Goal: Information Seeking & Learning: Learn about a topic

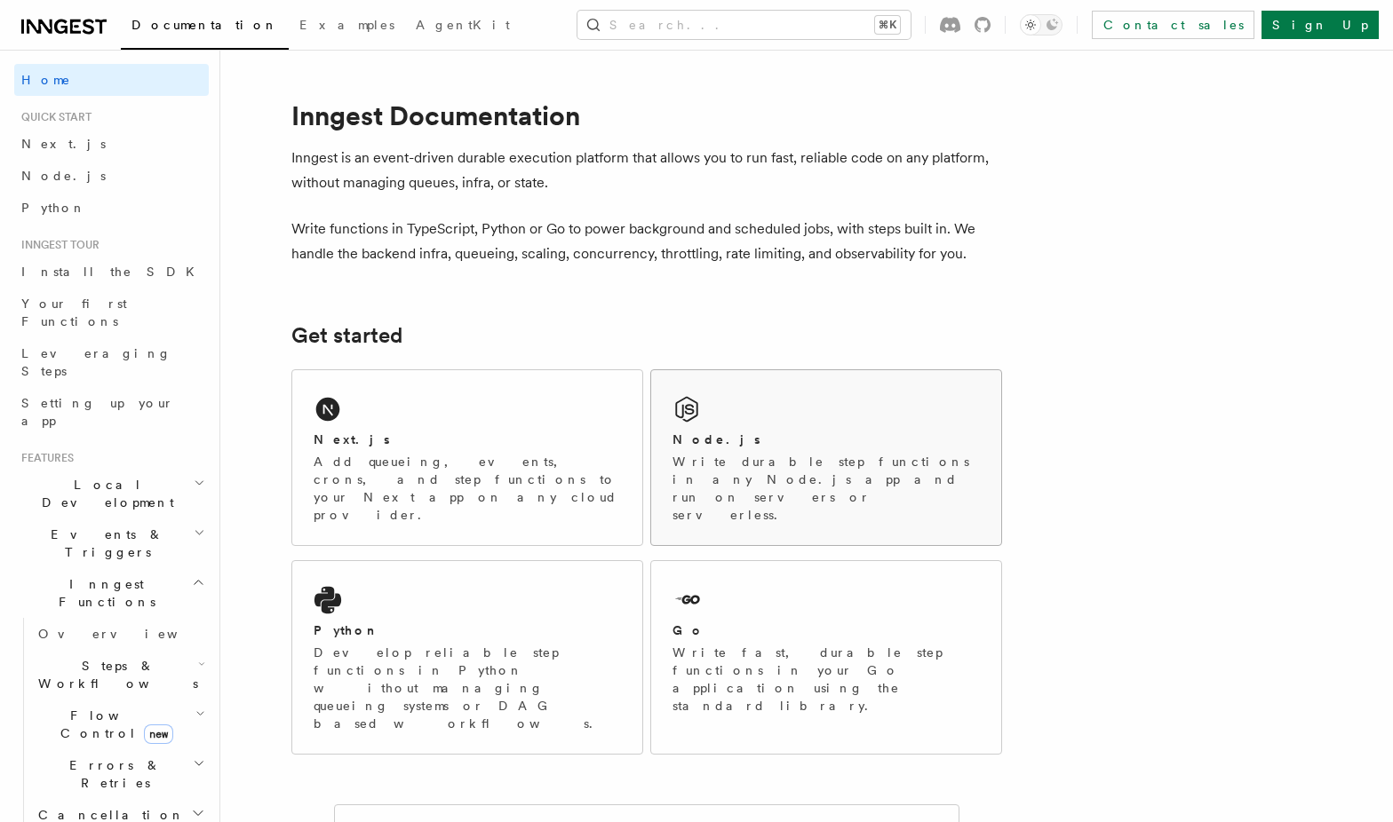
click at [698, 408] on icon at bounding box center [686, 409] width 28 height 28
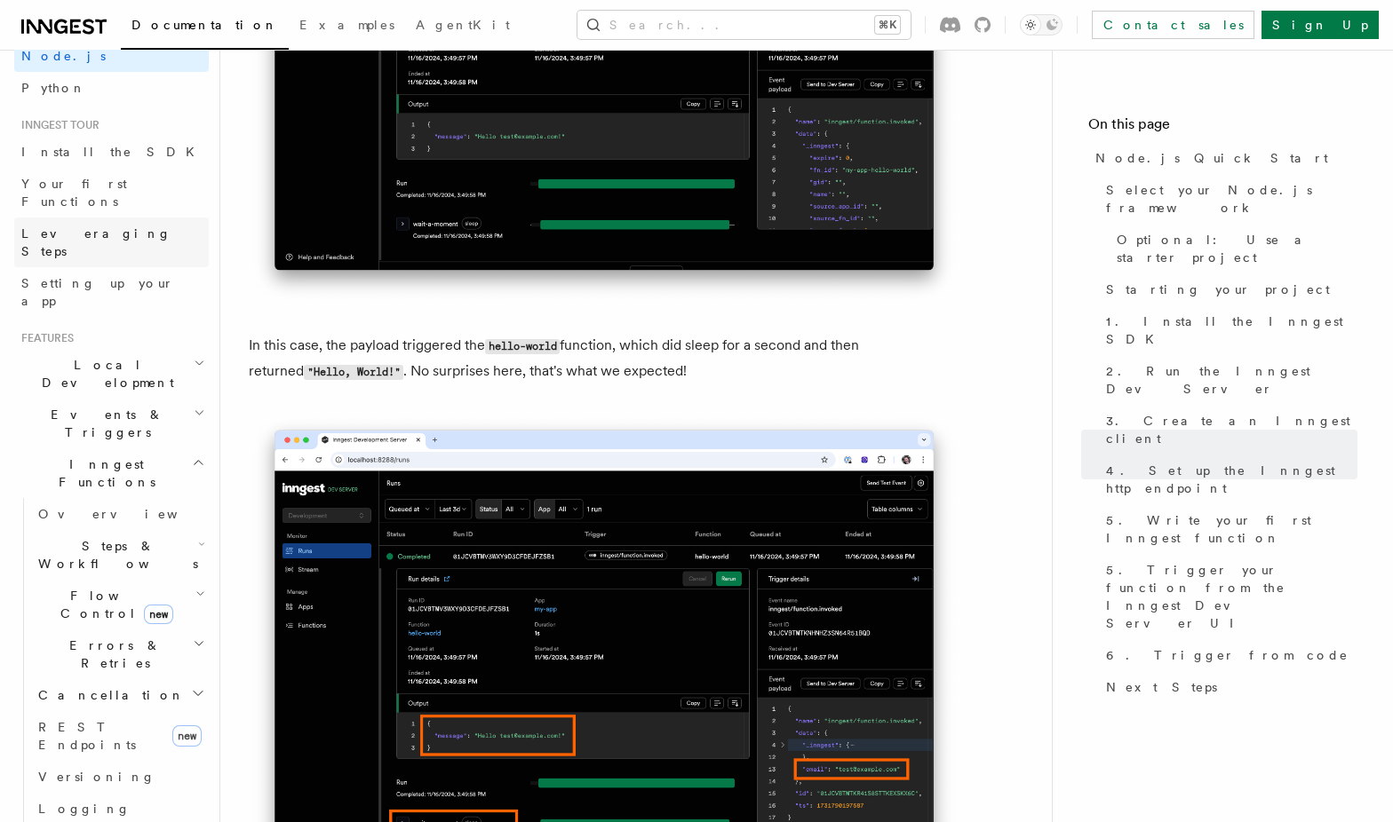
scroll to position [122, 0]
click at [167, 397] on h2 "Events & Triggers" at bounding box center [111, 422] width 194 height 50
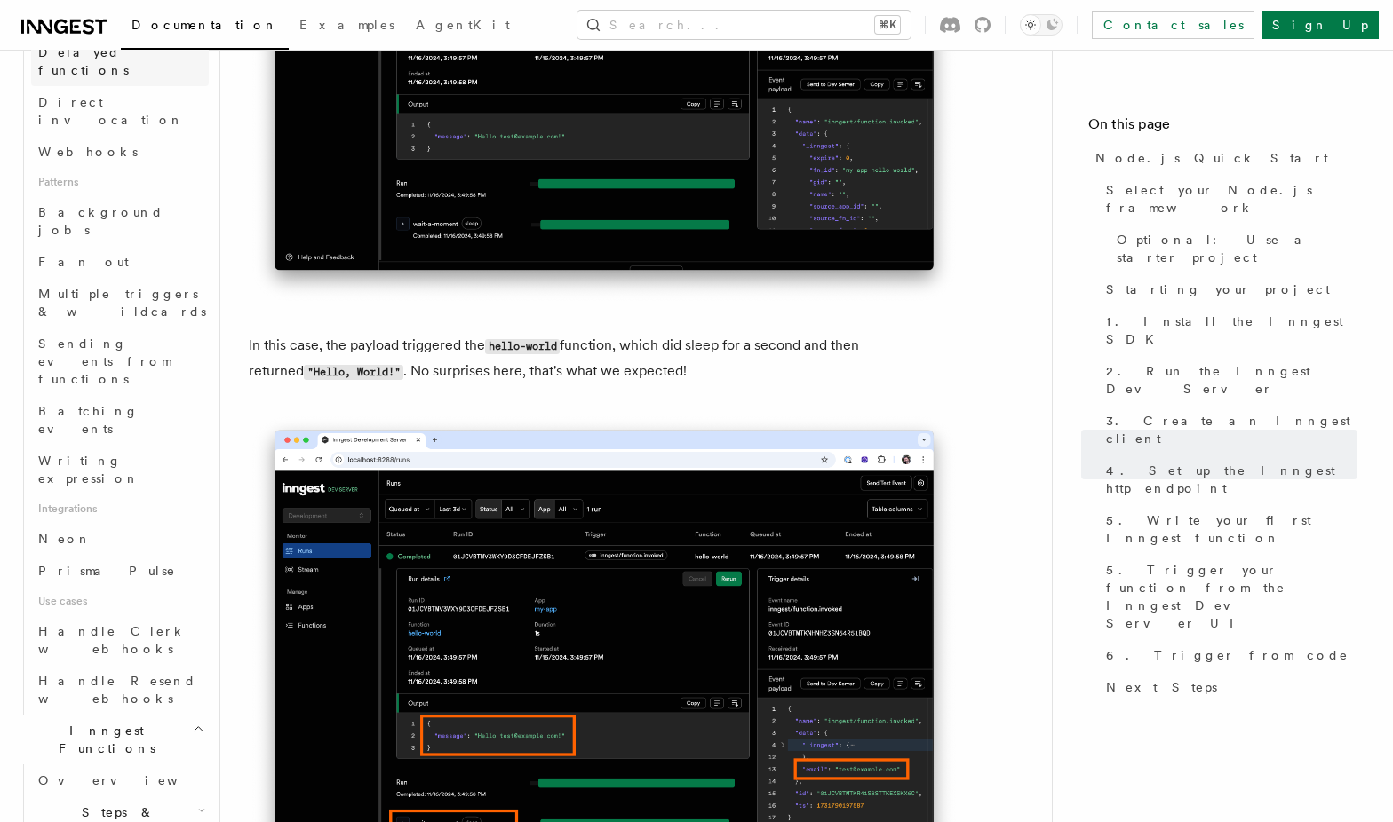
scroll to position [726, 0]
click at [160, 623] on span "Handle Clerk webhooks" at bounding box center [112, 639] width 148 height 32
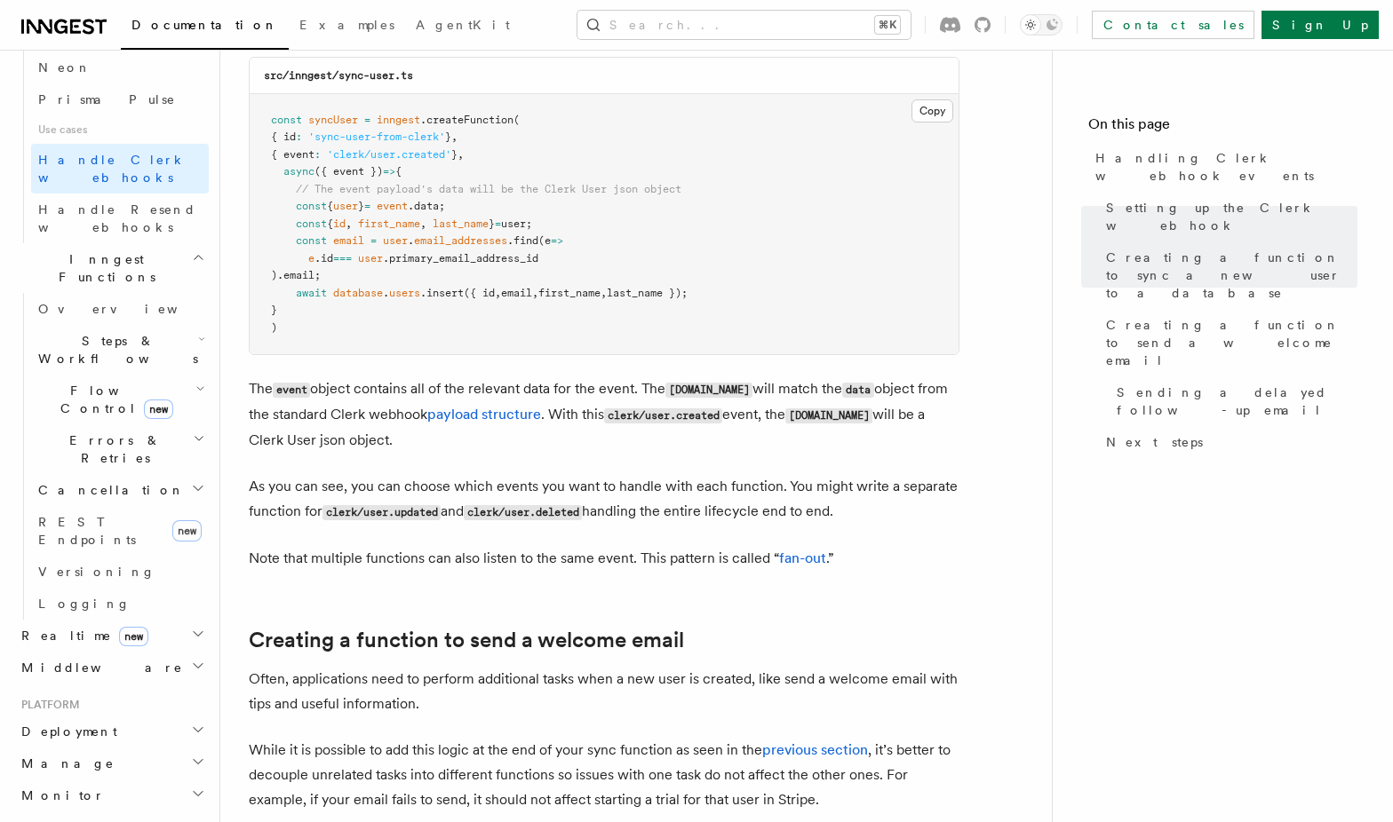
scroll to position [1327, 0]
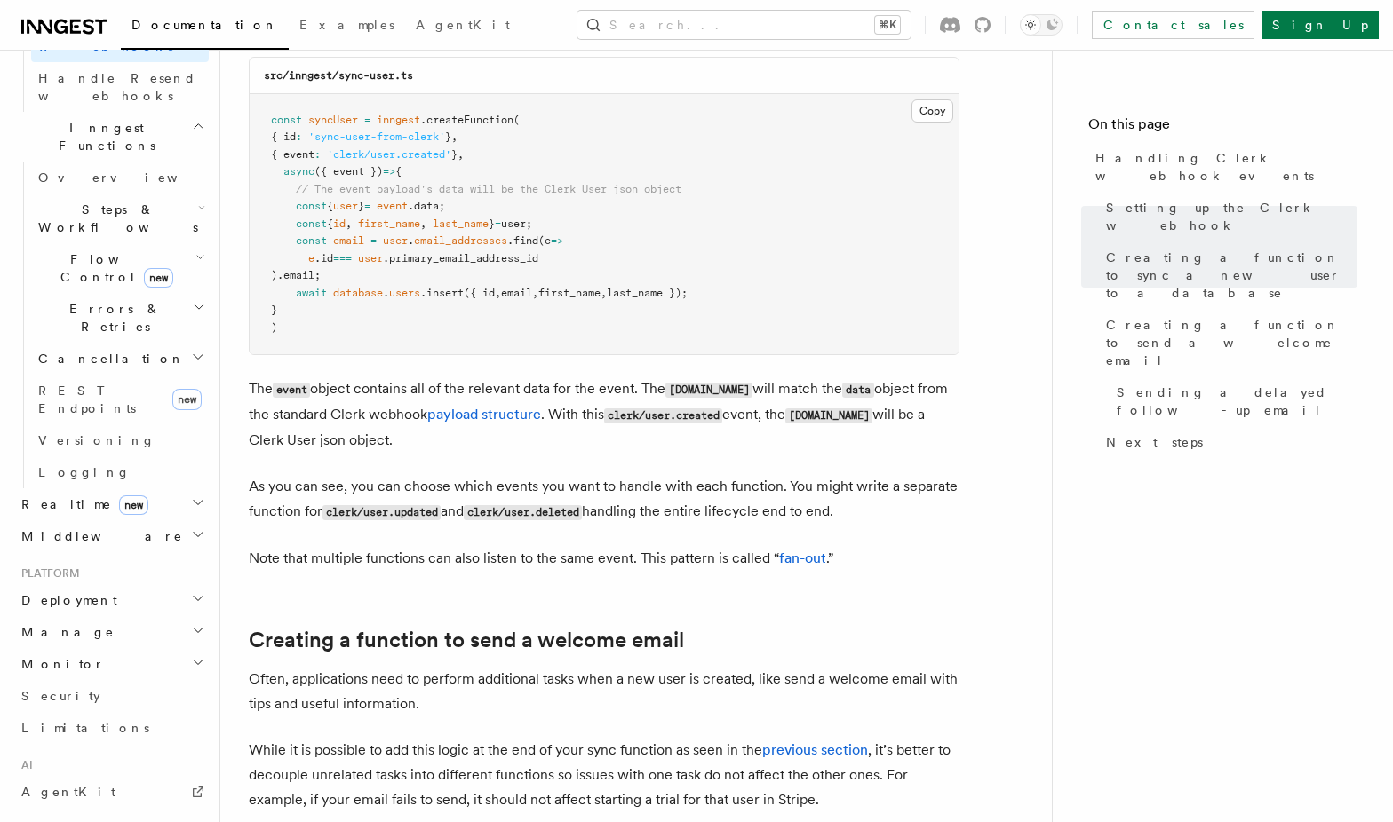
click at [565, 474] on p "As you can see, you can choose which events you want to handle with each functi…" at bounding box center [604, 499] width 710 height 51
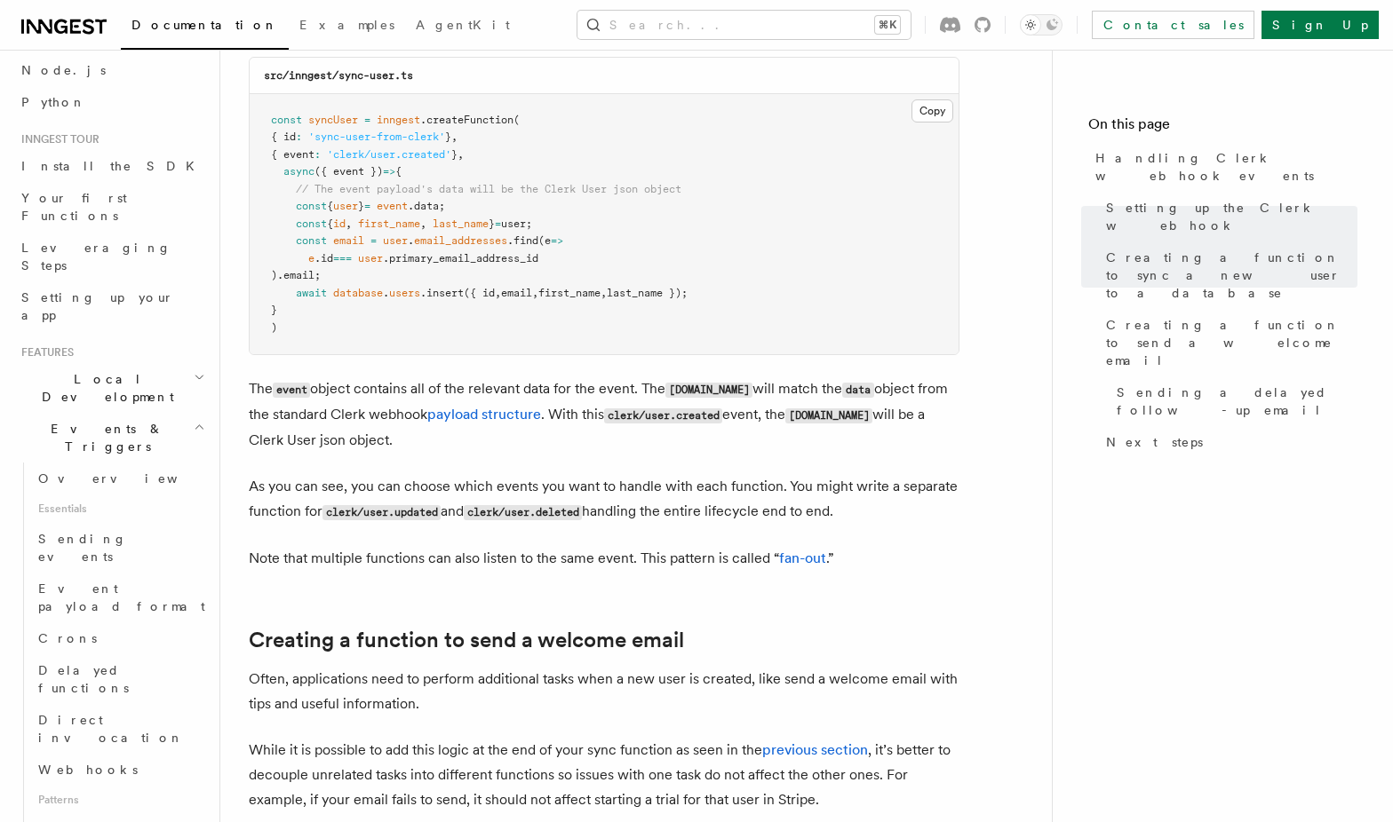
scroll to position [0, 0]
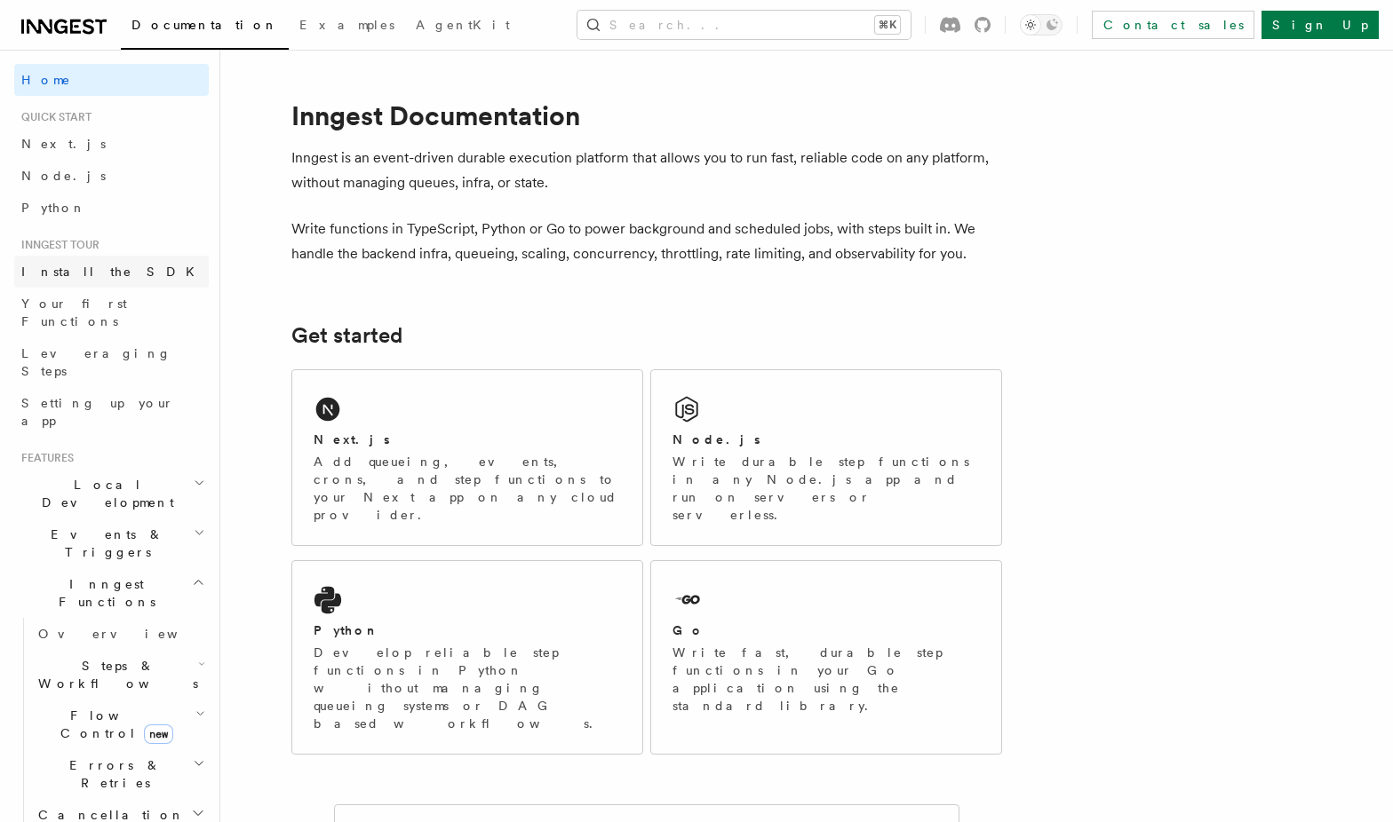
click at [108, 268] on link "Install the SDK" at bounding box center [111, 272] width 194 height 32
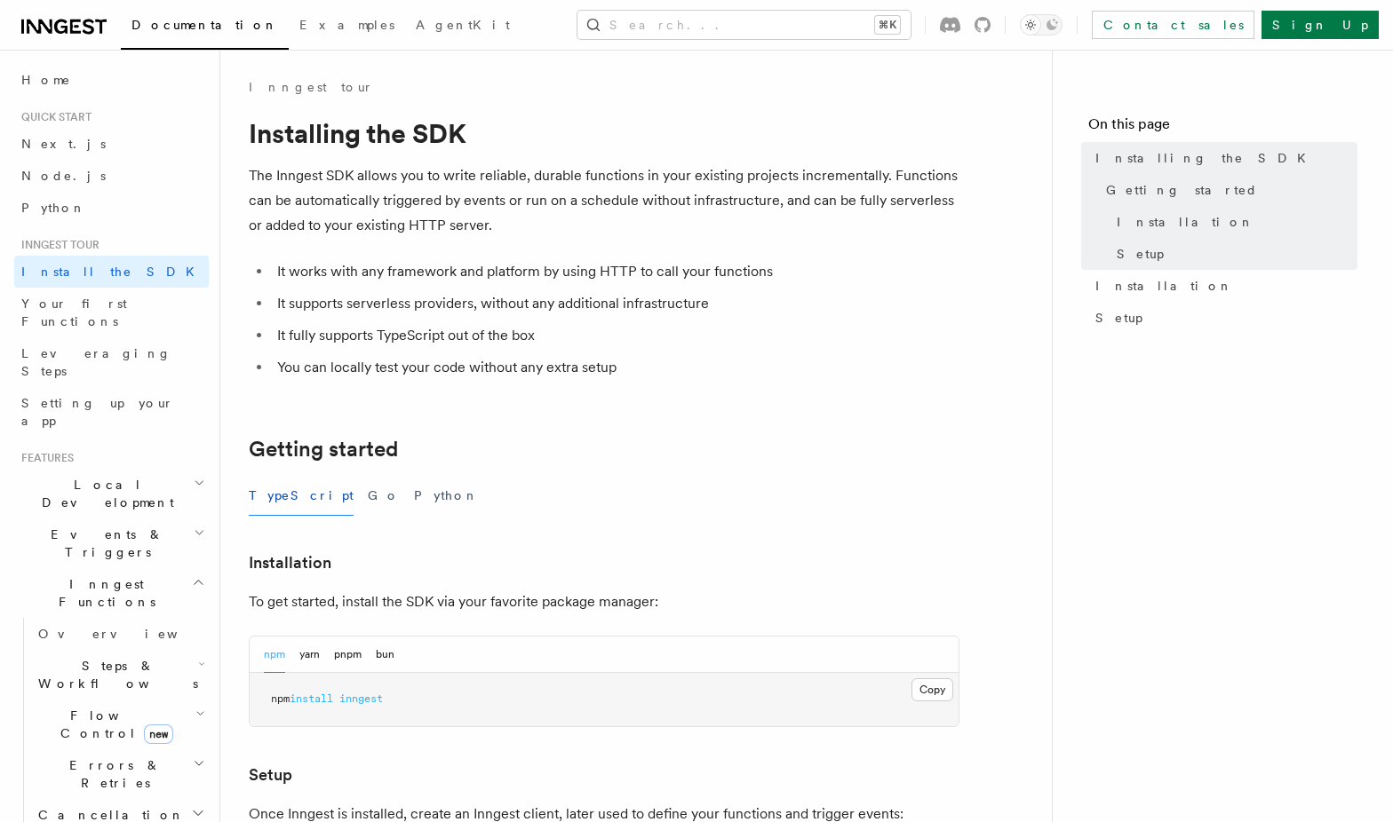
click at [365, 275] on li "It works with any framework and platform by using HTTP to call your functions" at bounding box center [615, 271] width 687 height 25
click at [361, 270] on li "It works with any framework and platform by using HTTP to call your functions" at bounding box center [615, 271] width 687 height 25
click at [362, 267] on li "It works with any framework and platform by using HTTP to call your functions" at bounding box center [615, 271] width 687 height 25
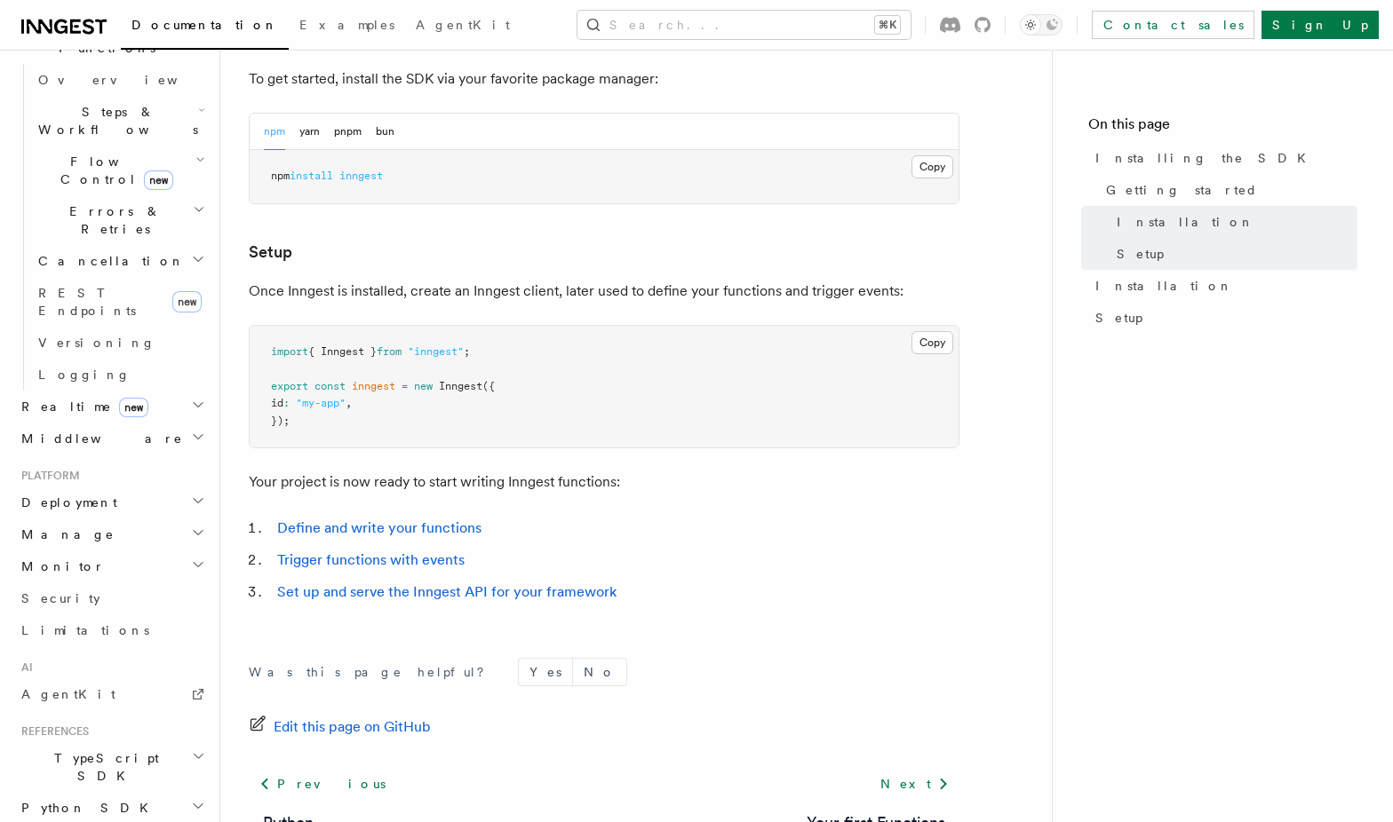
scroll to position [578, 0]
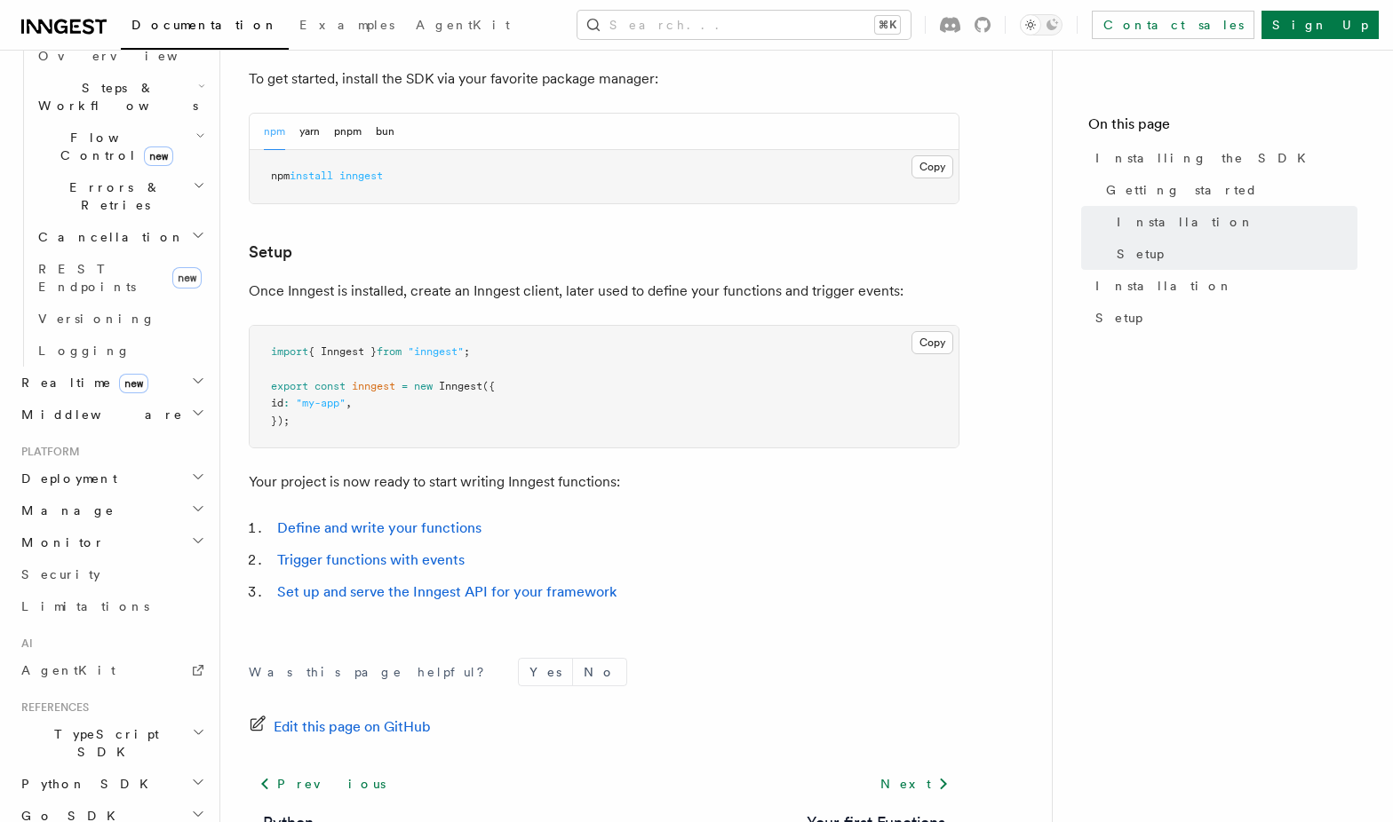
click at [156, 463] on h2 "Deployment" at bounding box center [111, 479] width 194 height 32
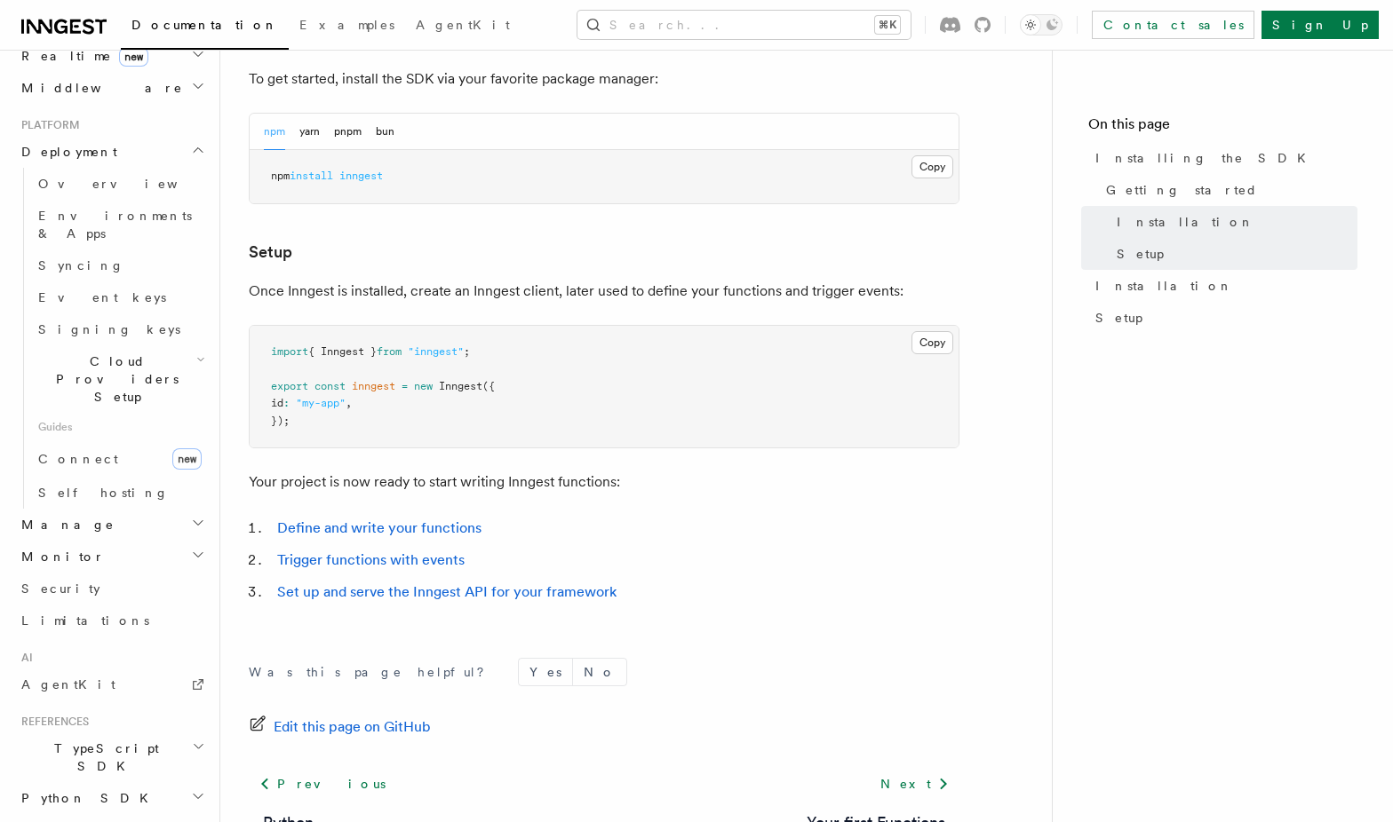
scroll to position [922, 0]
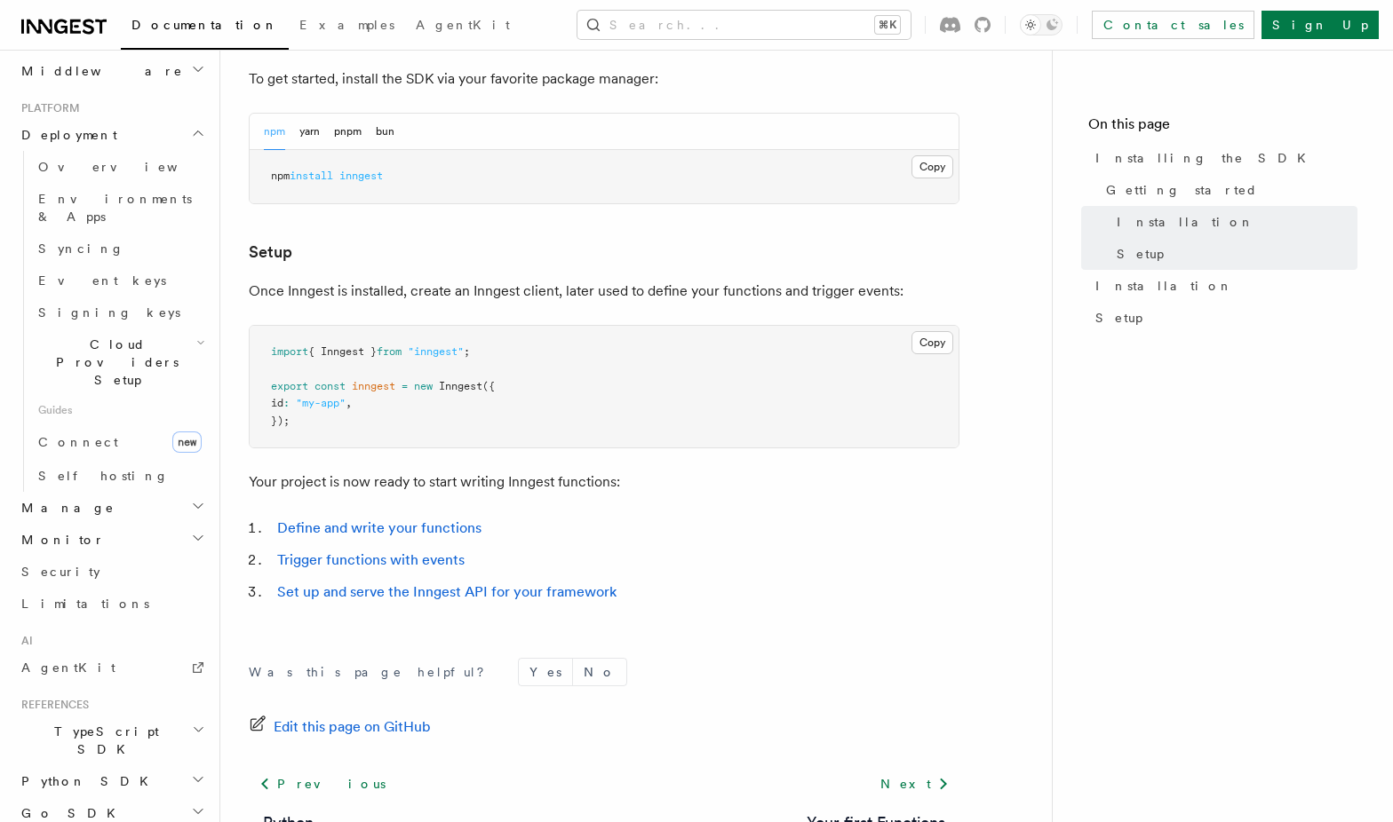
click at [163, 492] on h2 "Manage" at bounding box center [111, 508] width 194 height 32
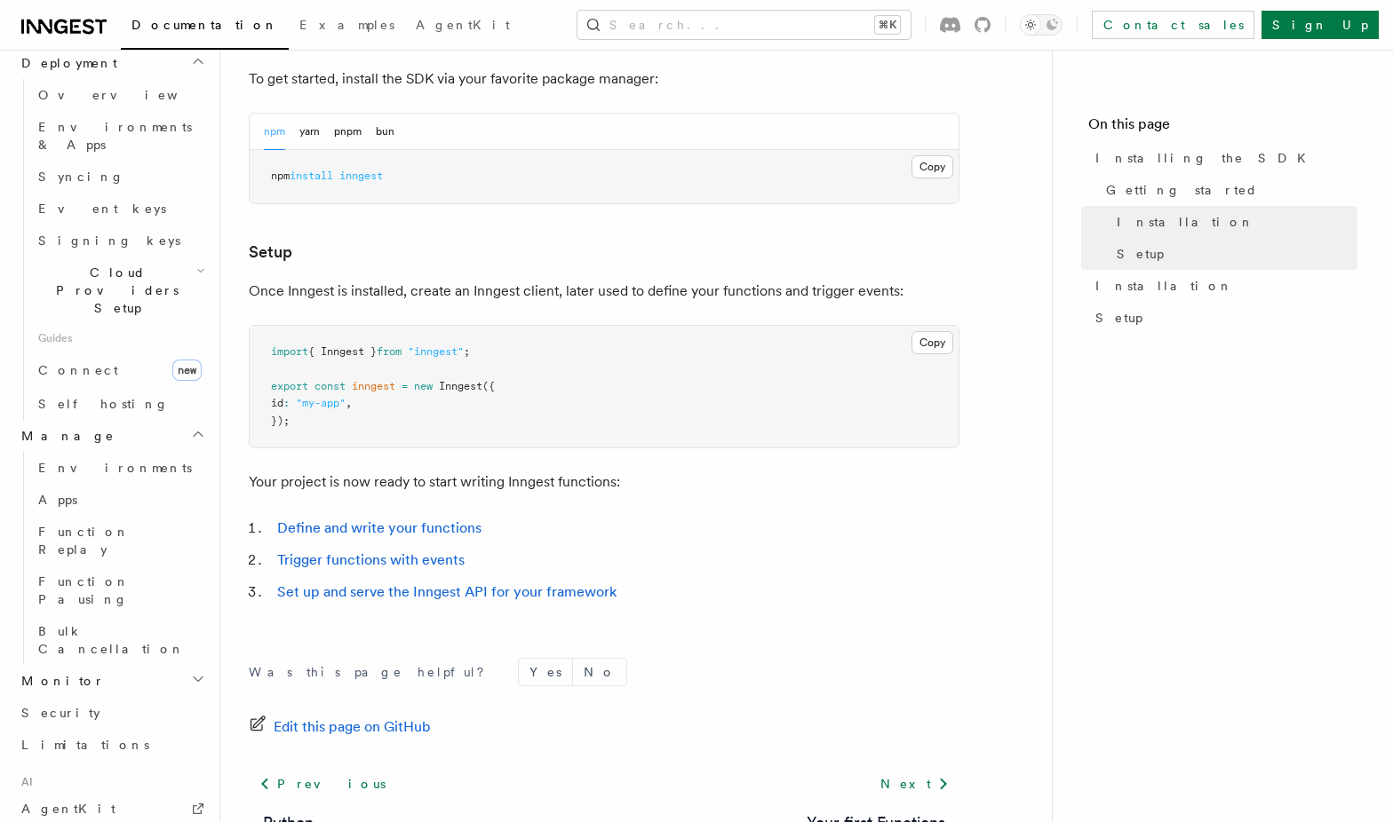
scroll to position [1082, 0]
